Goal: Task Accomplishment & Management: Manage account settings

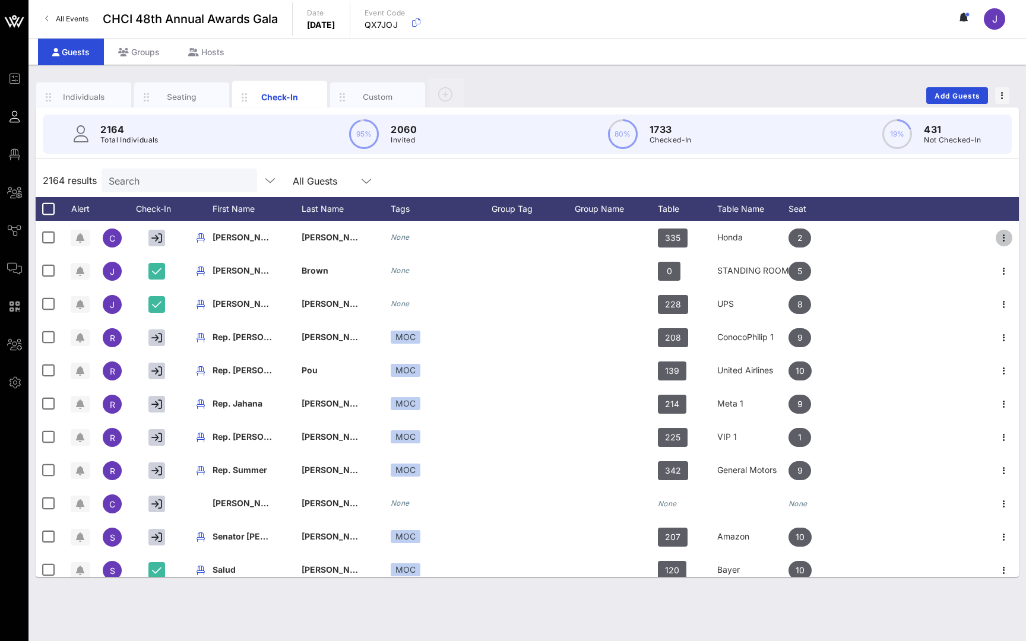
click at [1004, 236] on icon "button" at bounding box center [1004, 238] width 14 height 14
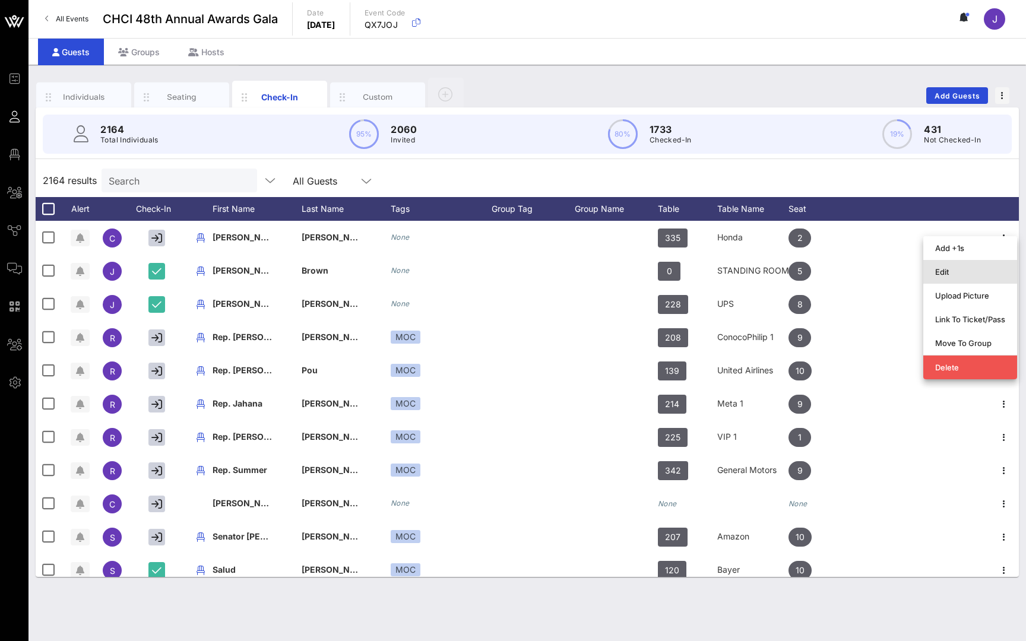
click at [957, 274] on div "Edit" at bounding box center [970, 272] width 70 height 10
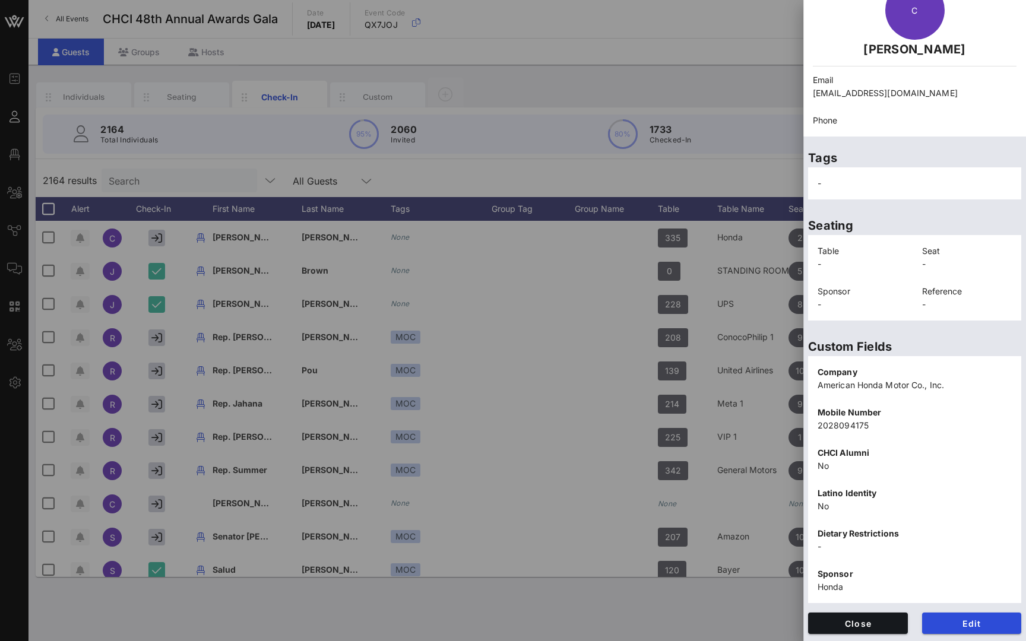
scroll to position [67, 0]
click at [972, 622] on span "Edit" at bounding box center [972, 624] width 81 height 10
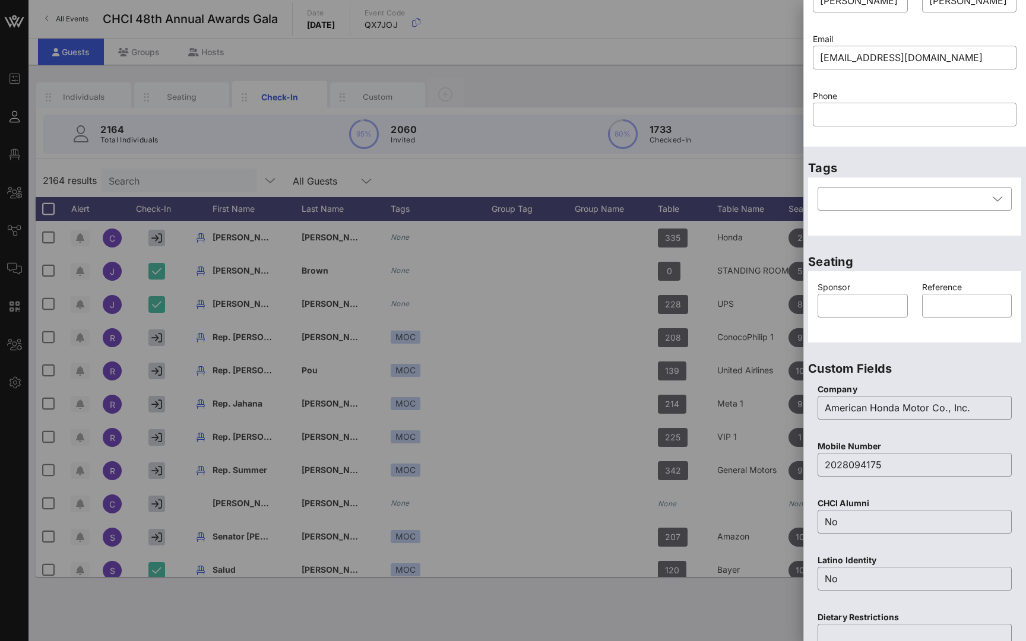
scroll to position [0, 0]
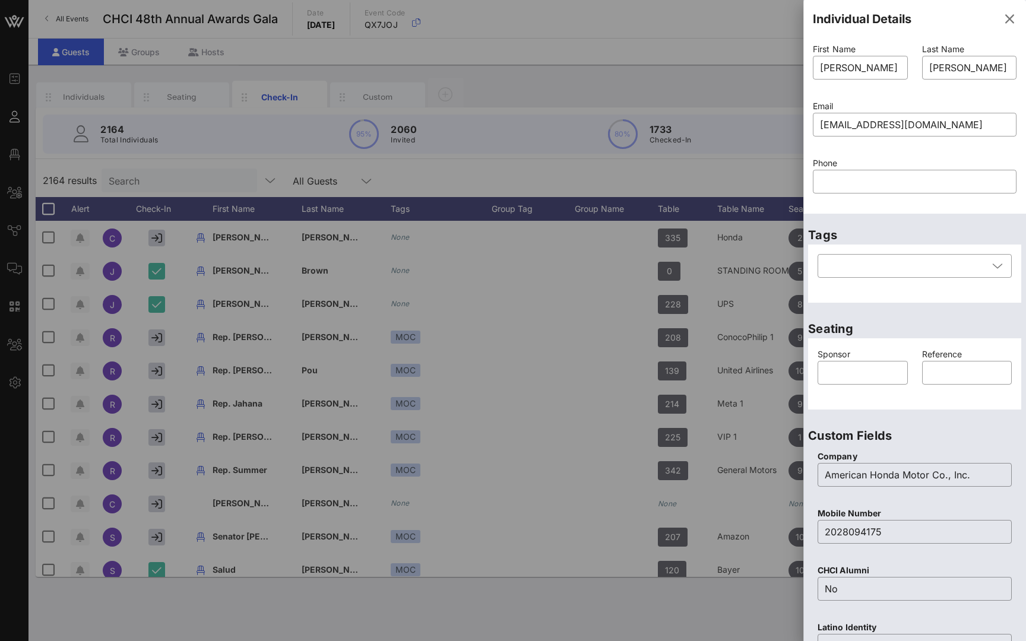
click at [864, 176] on input "text" at bounding box center [914, 181] width 189 height 19
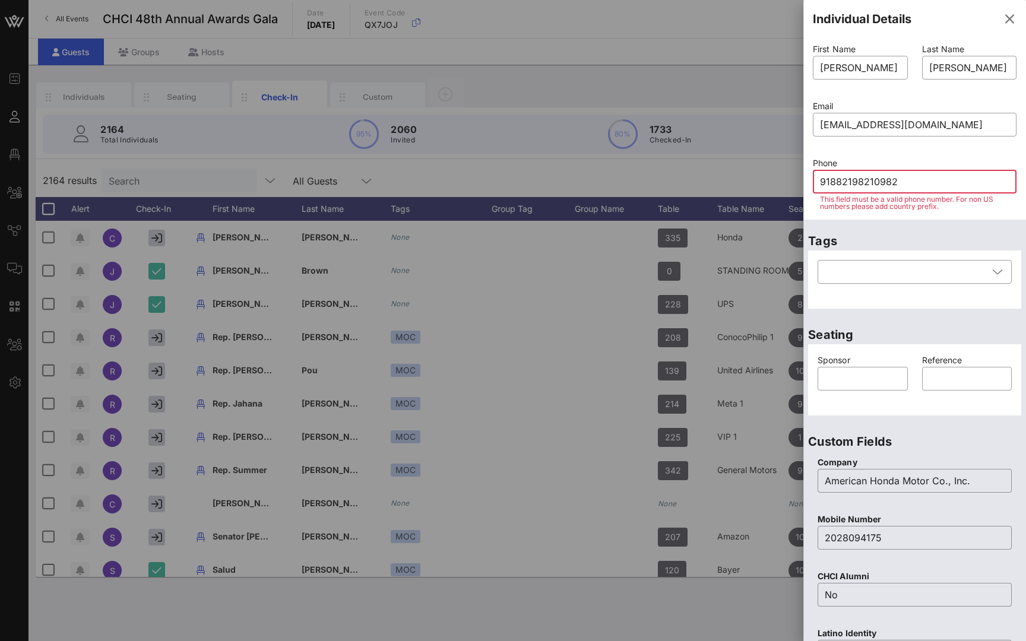
type input "918821982109820"
drag, startPoint x: 937, startPoint y: 179, endPoint x: 752, endPoint y: 178, distance: 184.1
click at [752, 179] on div "Event Builder Guests Floor Plan All Groups Journeys Comms QR Scanner Team Setti…" at bounding box center [513, 320] width 1026 height 641
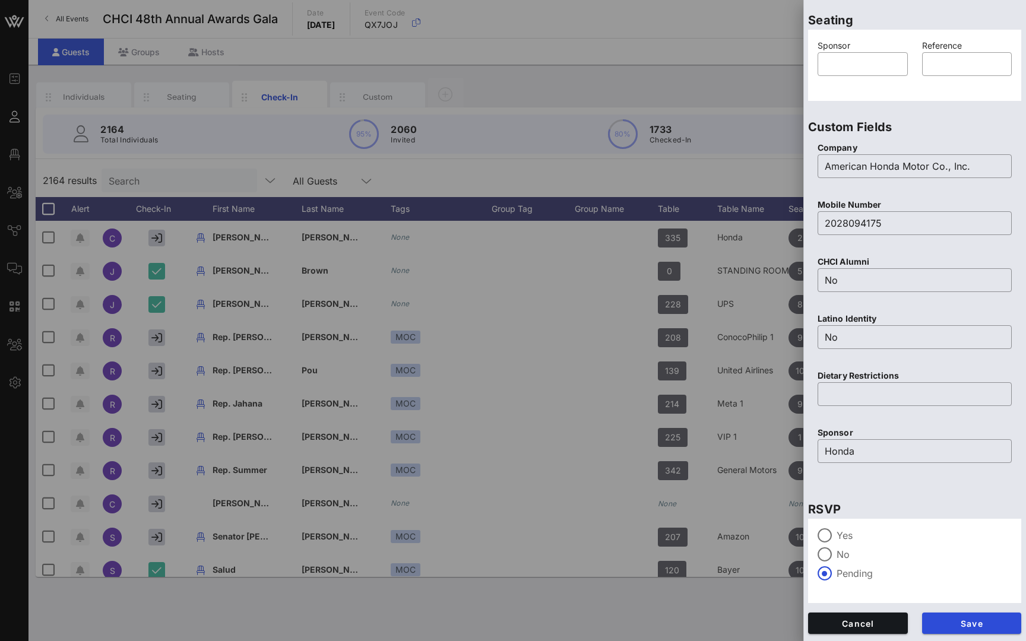
scroll to position [309, 0]
click at [869, 621] on span "Cancel" at bounding box center [858, 624] width 81 height 10
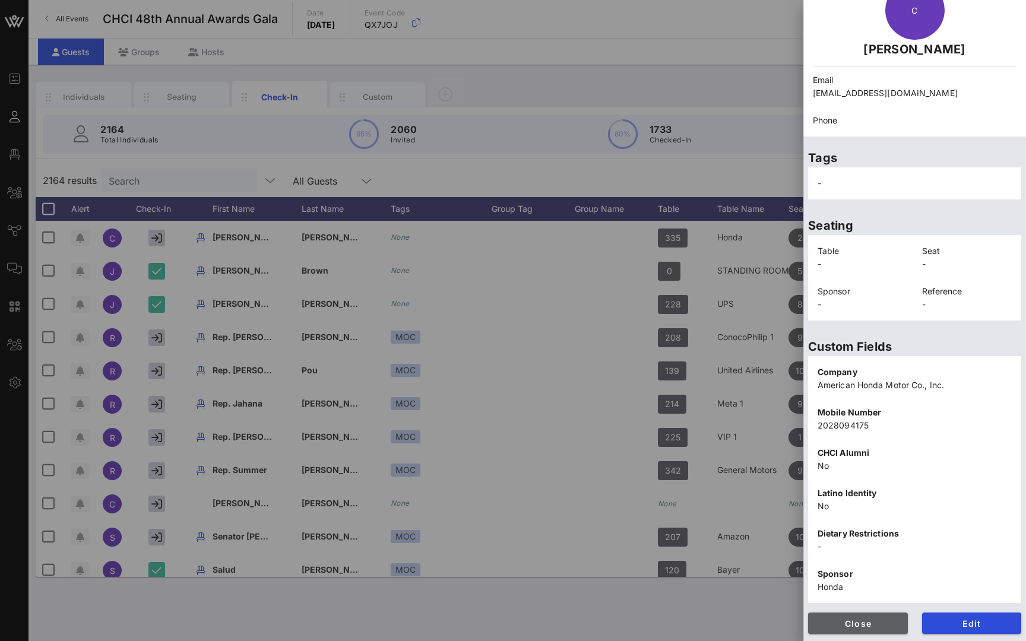
scroll to position [67, 0]
click at [758, 58] on div at bounding box center [513, 320] width 1026 height 641
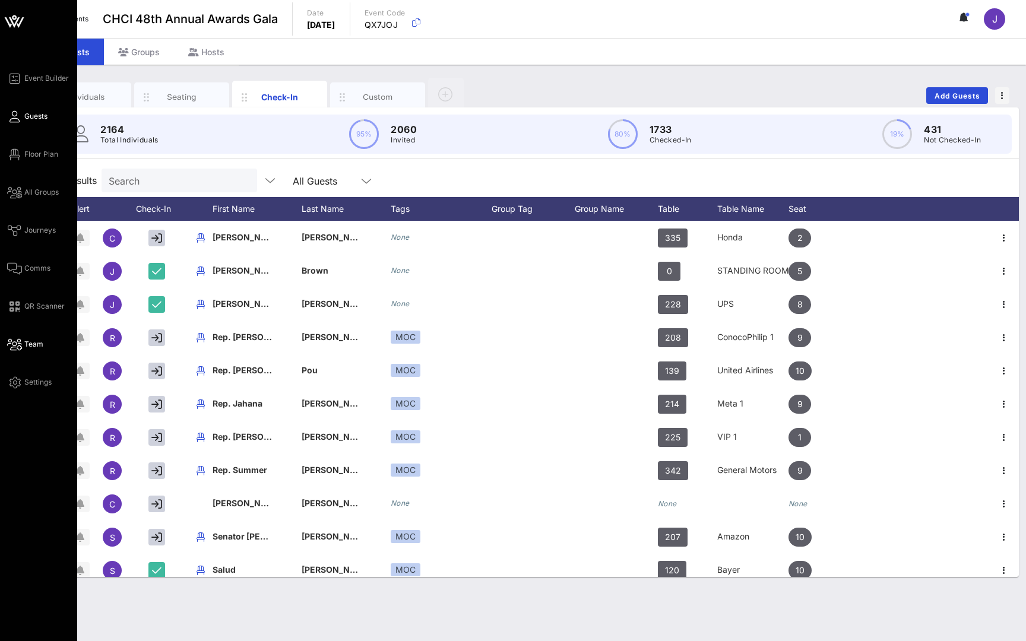
click at [28, 341] on span "Team" at bounding box center [33, 344] width 19 height 11
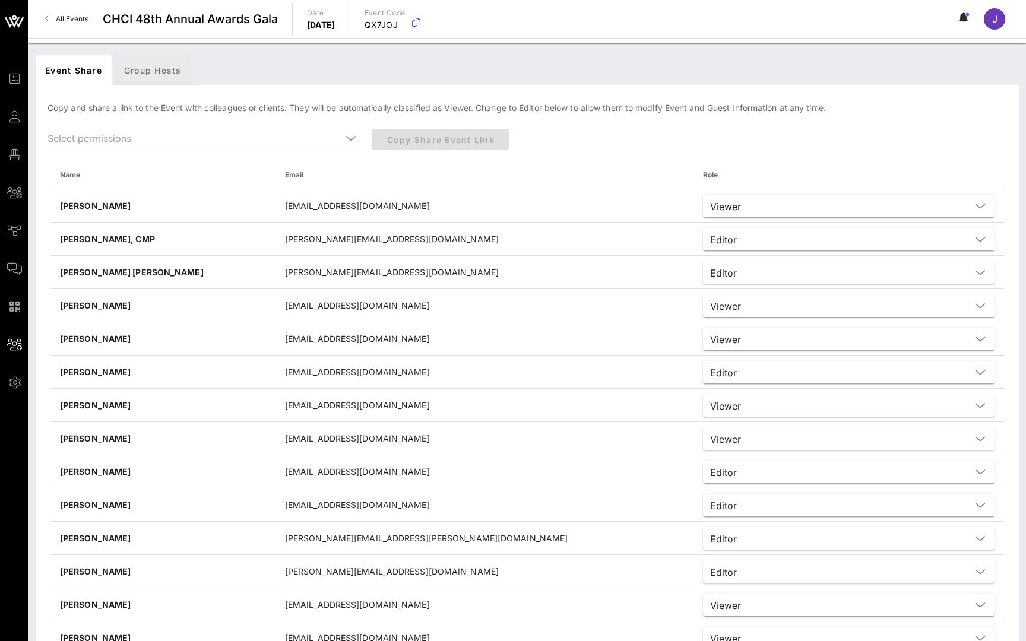
click at [161, 71] on div "Group Hosts" at bounding box center [153, 70] width 77 height 30
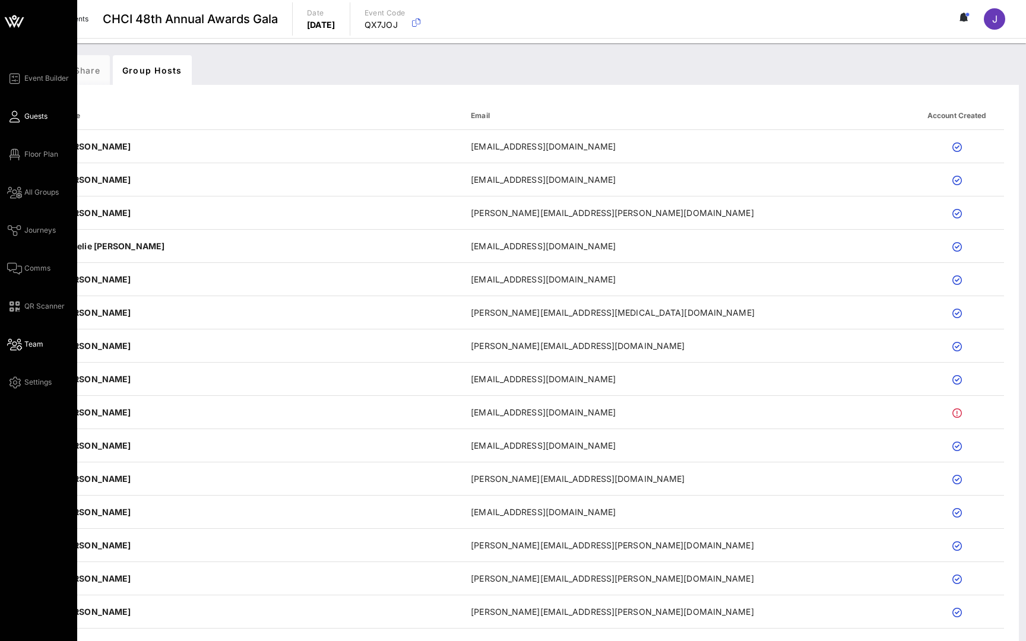
click at [31, 119] on span "Guests" at bounding box center [35, 116] width 23 height 11
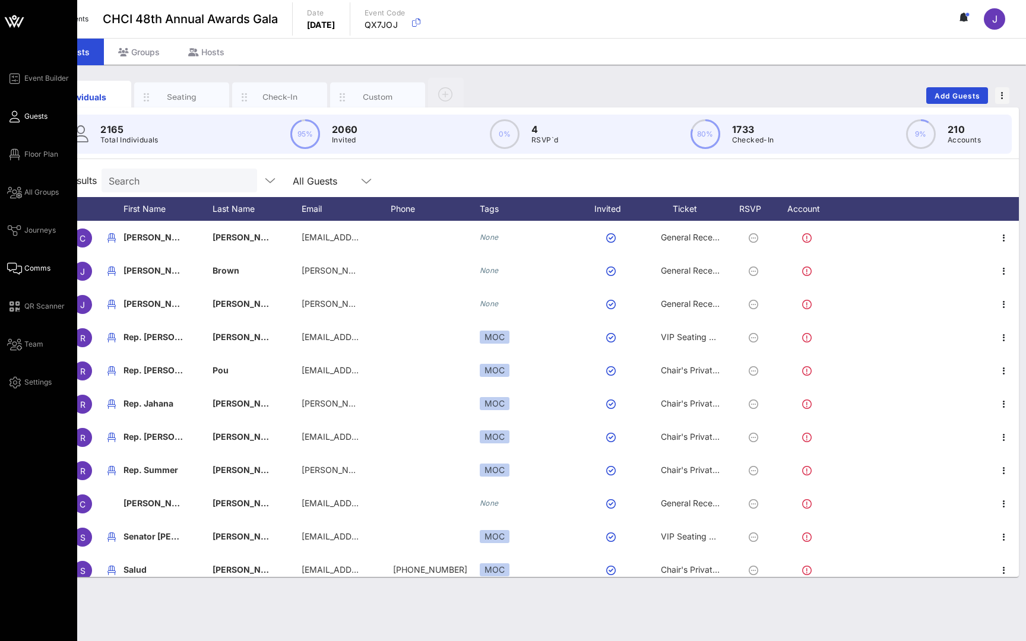
click at [31, 271] on span "Comms" at bounding box center [37, 268] width 26 height 11
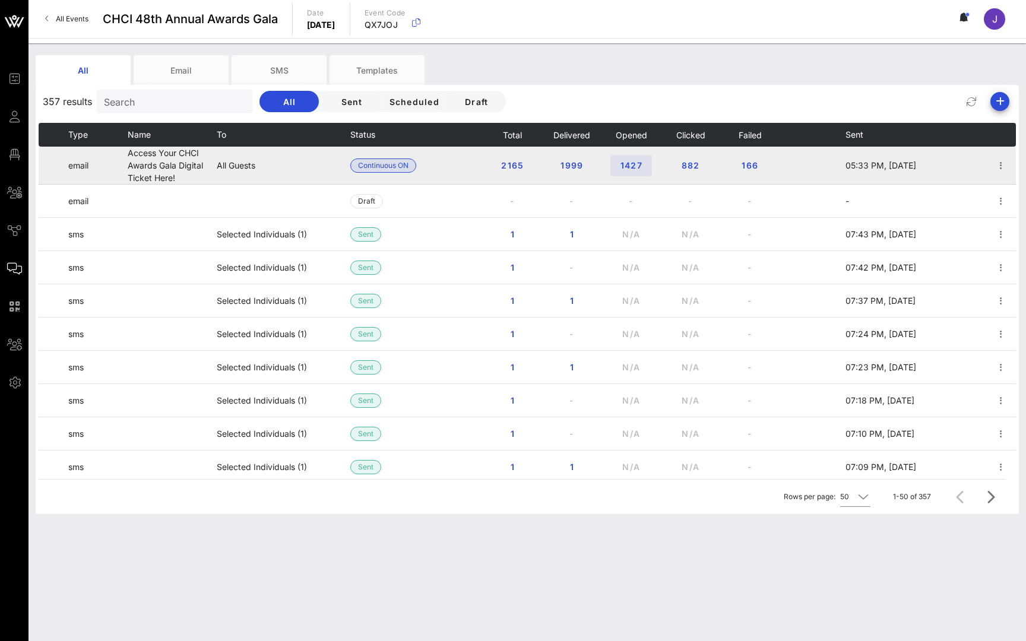
click at [750, 164] on span "166" at bounding box center [750, 165] width 19 height 10
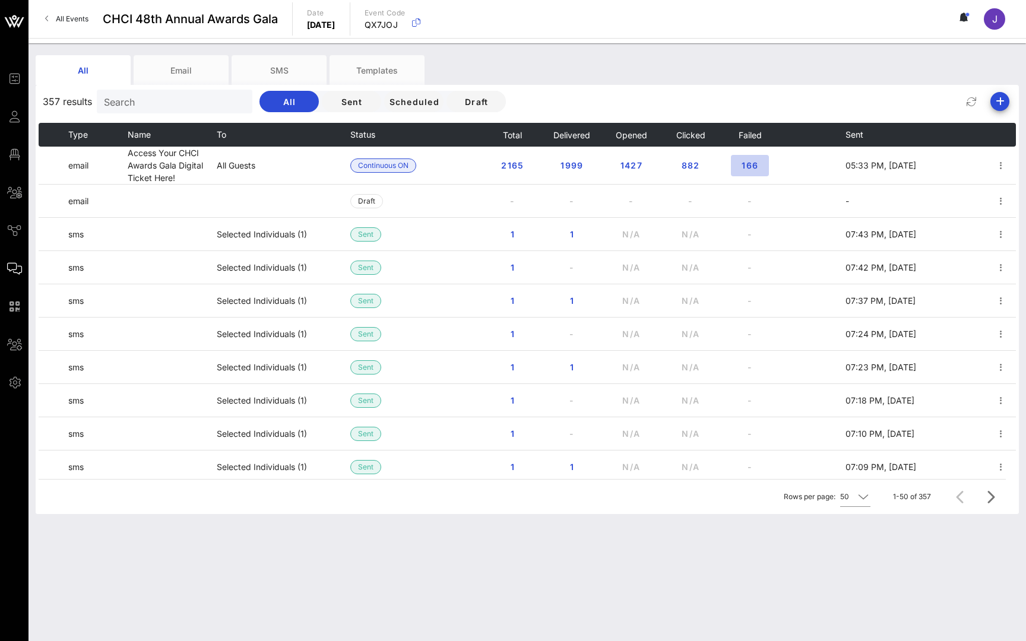
click at [754, 166] on div at bounding box center [513, 320] width 1026 height 641
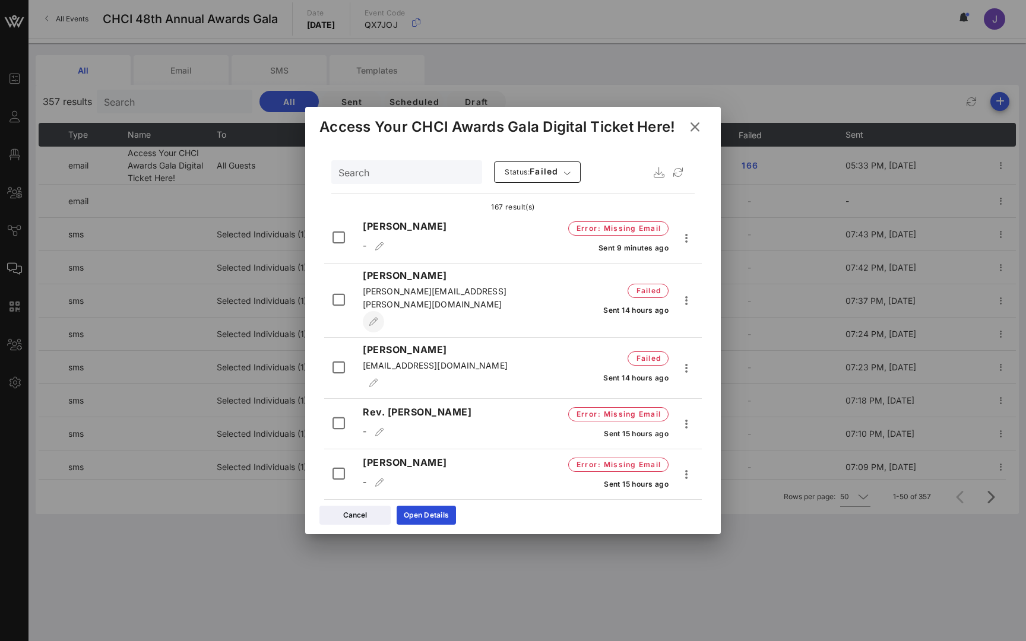
click at [379, 318] on icon "button" at bounding box center [374, 322] width 10 height 8
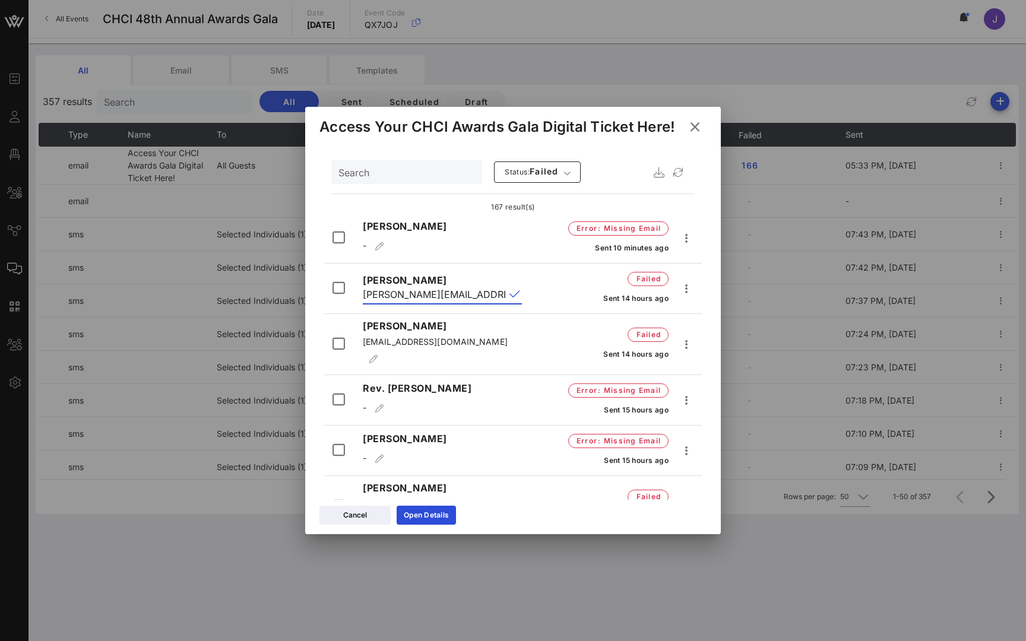
click at [515, 294] on button "append icon" at bounding box center [515, 295] width 11 height 12
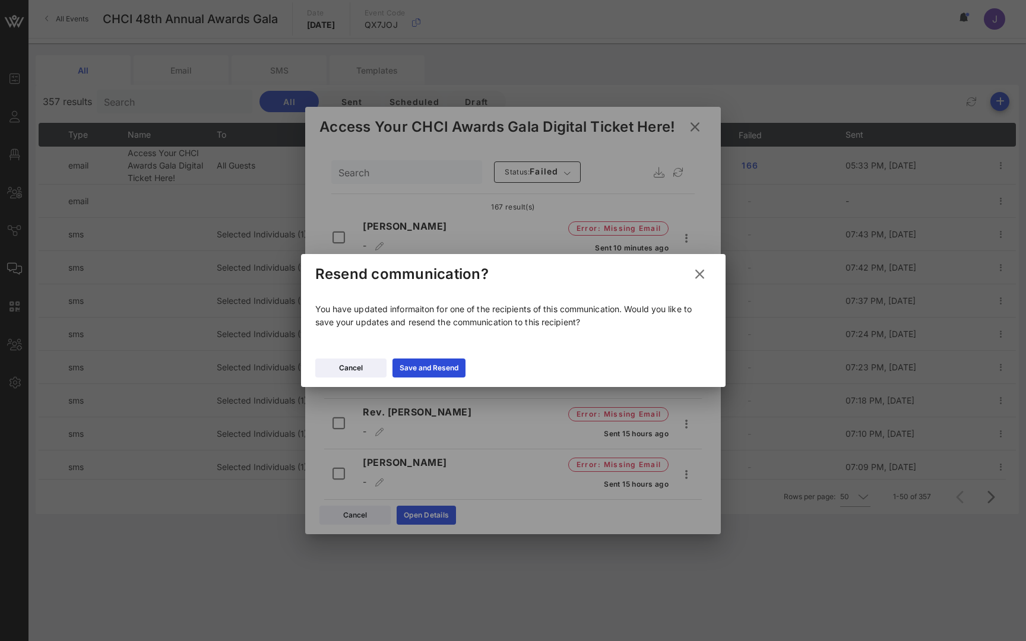
click at [701, 274] on icon at bounding box center [700, 274] width 16 height 14
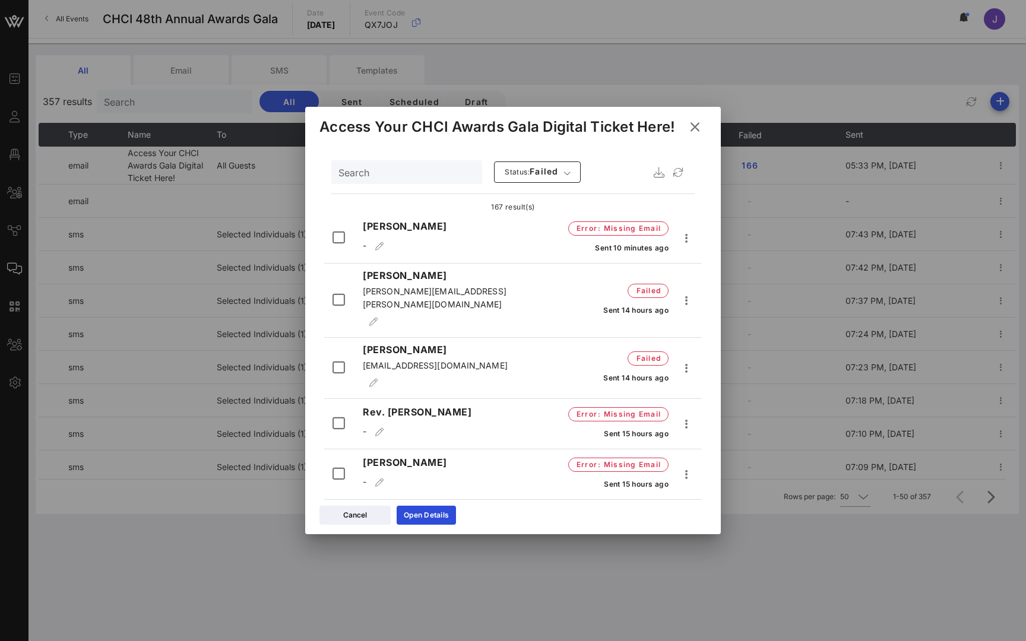
click at [482, 360] on span "[EMAIL_ADDRESS][DOMAIN_NAME]" at bounding box center [435, 365] width 145 height 10
click at [476, 360] on span "[EMAIL_ADDRESS][DOMAIN_NAME]" at bounding box center [435, 365] width 145 height 10
click at [379, 379] on icon "button" at bounding box center [374, 383] width 10 height 8
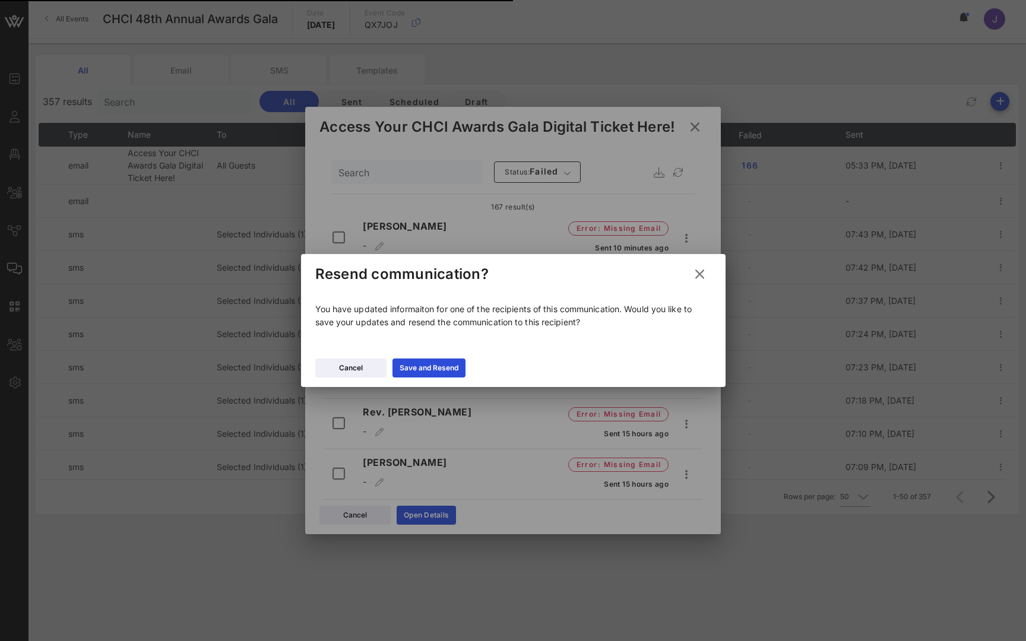
click at [702, 271] on icon at bounding box center [700, 274] width 16 height 14
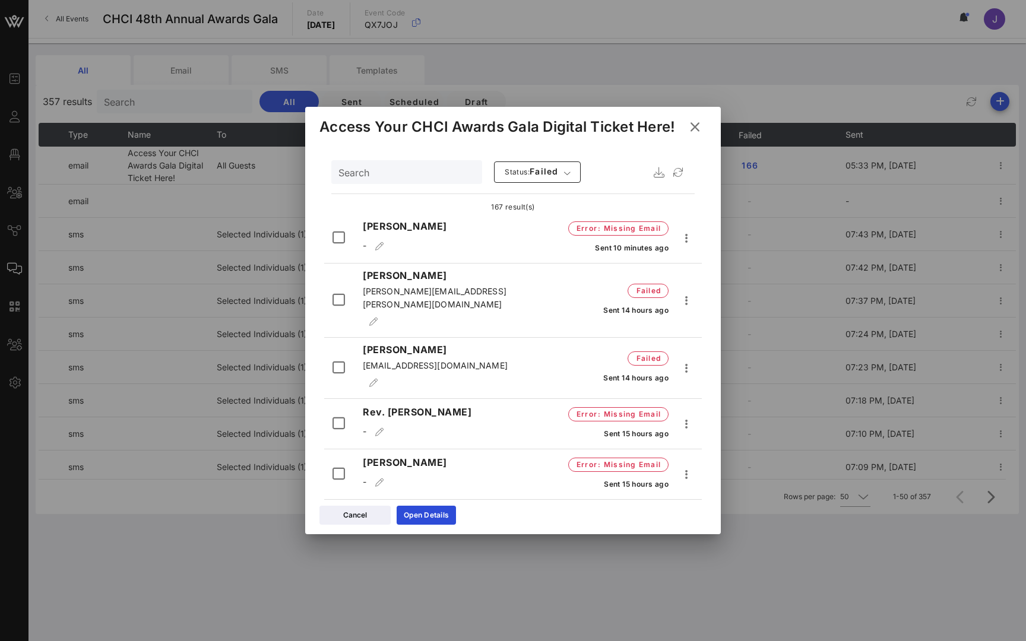
click at [483, 360] on span "[EMAIL_ADDRESS][DOMAIN_NAME]" at bounding box center [435, 365] width 145 height 10
click at [379, 379] on icon "button" at bounding box center [374, 383] width 10 height 8
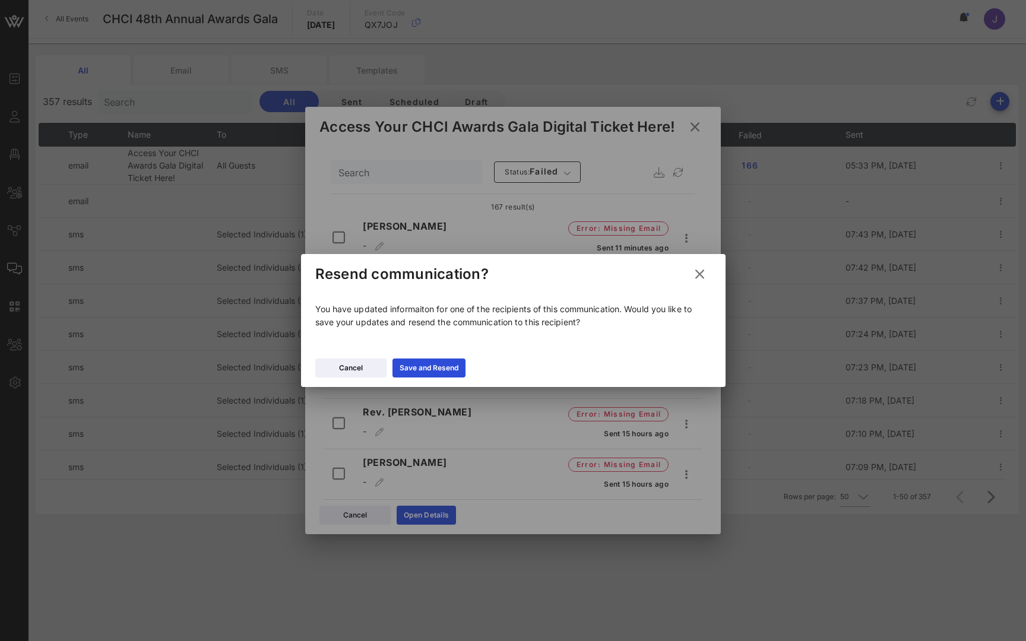
click at [705, 276] on icon at bounding box center [700, 274] width 16 height 14
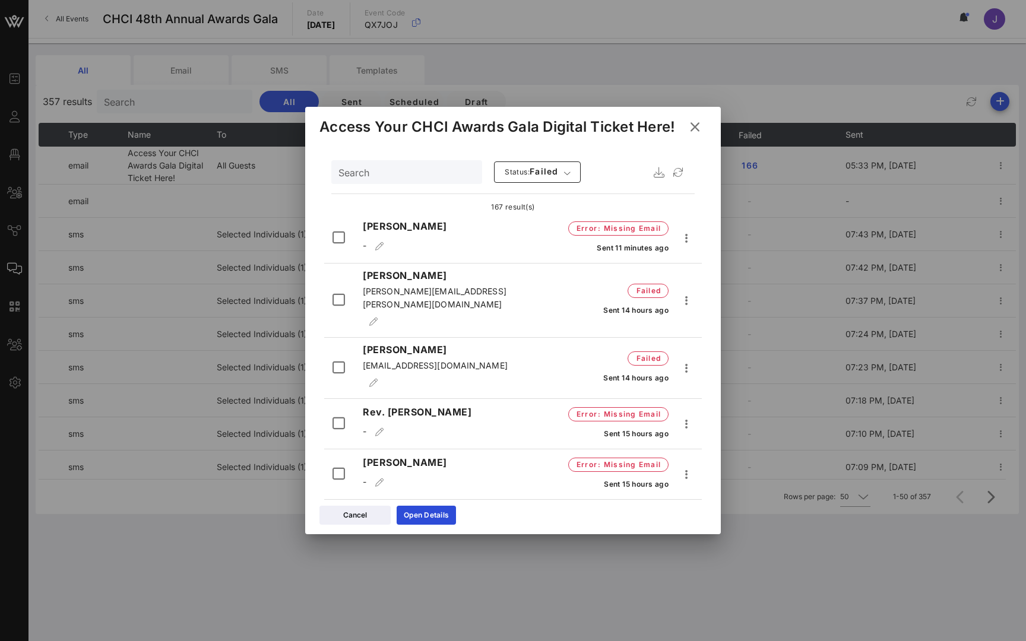
click at [17, 122] on div at bounding box center [513, 320] width 1026 height 641
click at [14, 119] on div at bounding box center [513, 320] width 1026 height 641
click at [695, 130] on icon at bounding box center [695, 126] width 17 height 15
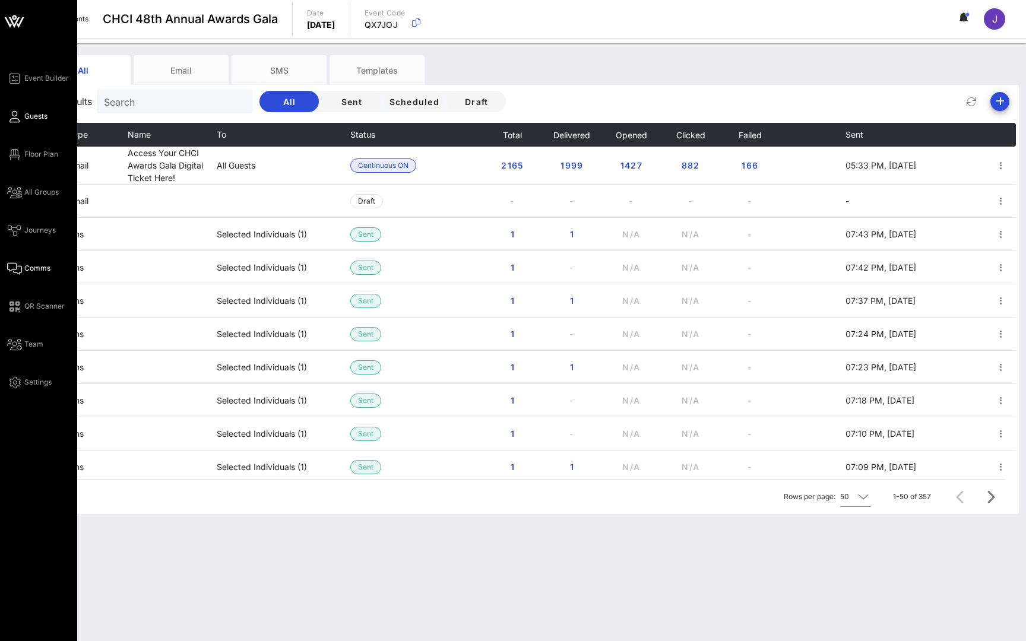
click at [27, 116] on span "Guests" at bounding box center [35, 116] width 23 height 11
